Goal: Navigation & Orientation: Find specific page/section

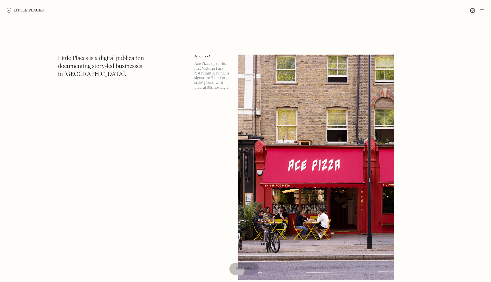
click at [26, 7] on link at bounding box center [25, 10] width 37 height 20
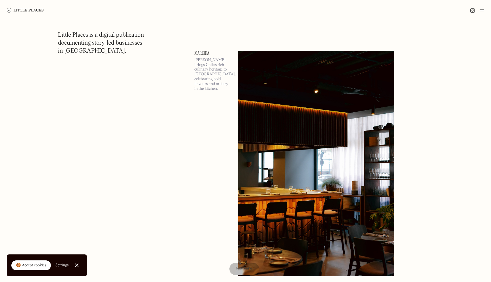
scroll to position [787, 0]
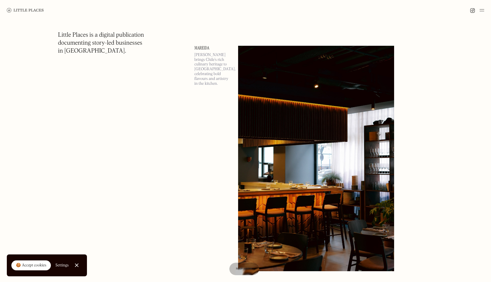
click at [480, 10] on img at bounding box center [481, 10] width 5 height 7
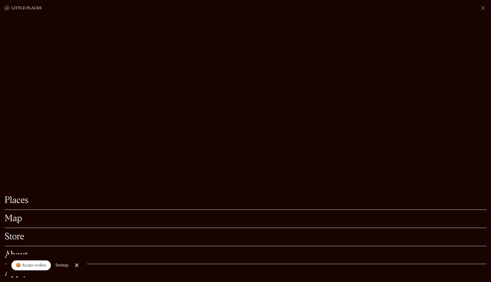
click at [14, 218] on link "Map" at bounding box center [245, 218] width 481 height 9
